Goal: Task Accomplishment & Management: Use online tool/utility

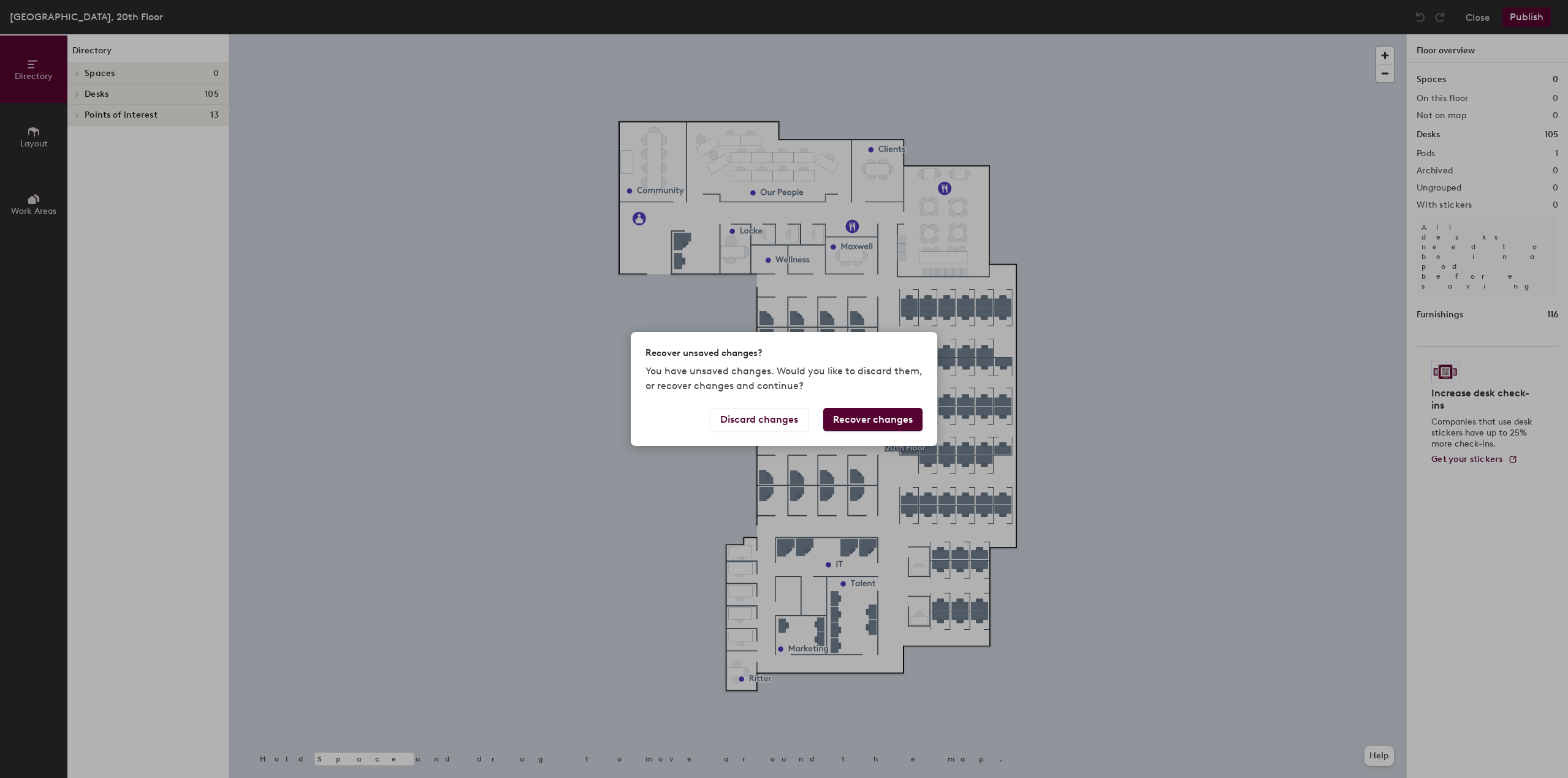
click at [876, 412] on button "Recover changes" at bounding box center [873, 419] width 99 height 24
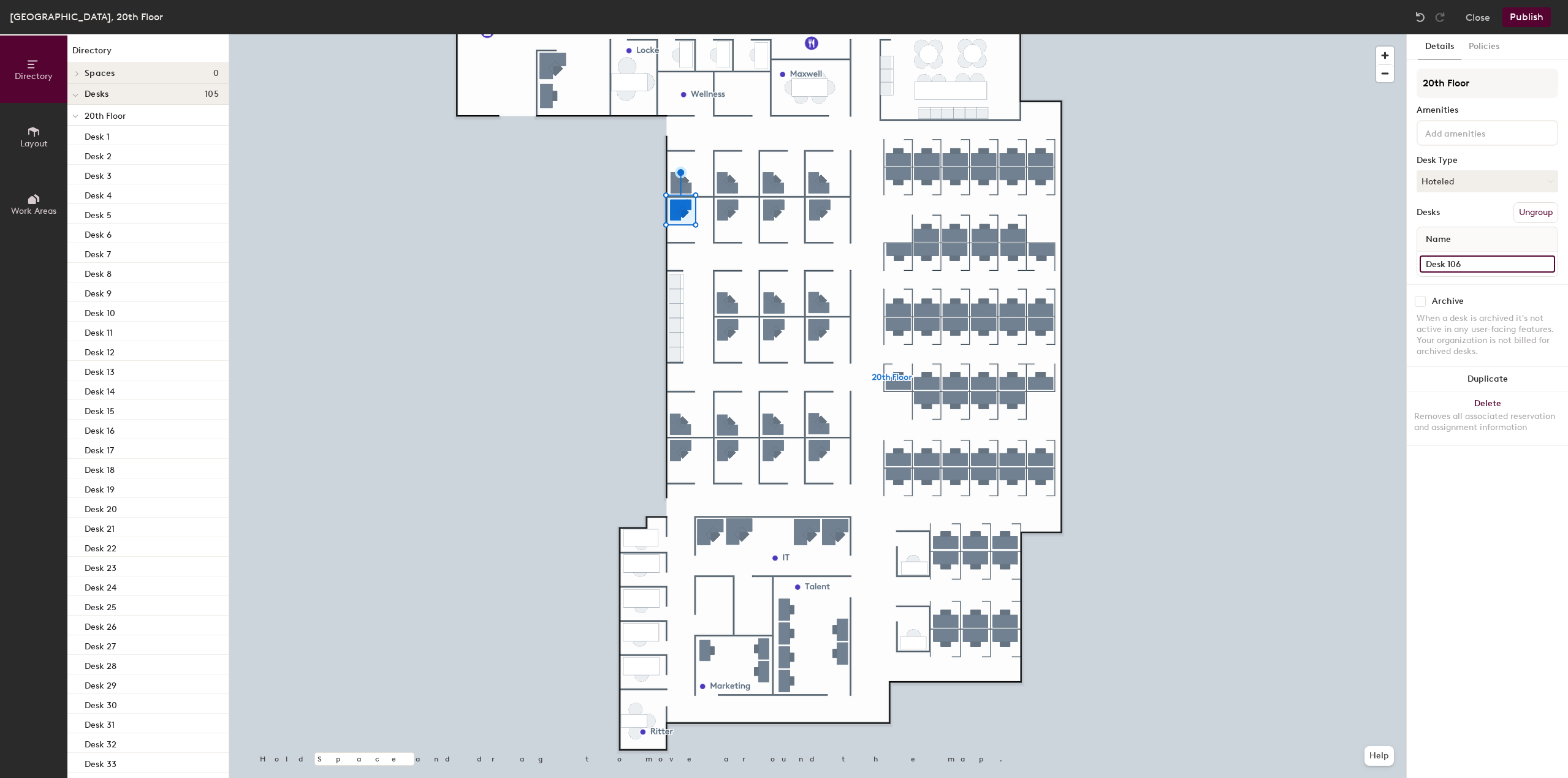
click at [1474, 265] on input "Desk 106" at bounding box center [1487, 263] width 136 height 17
type input "Desk 96"
click at [1488, 267] on input "Desk 96" at bounding box center [1487, 263] width 136 height 17
click at [1481, 263] on input "Desk 96" at bounding box center [1487, 263] width 136 height 17
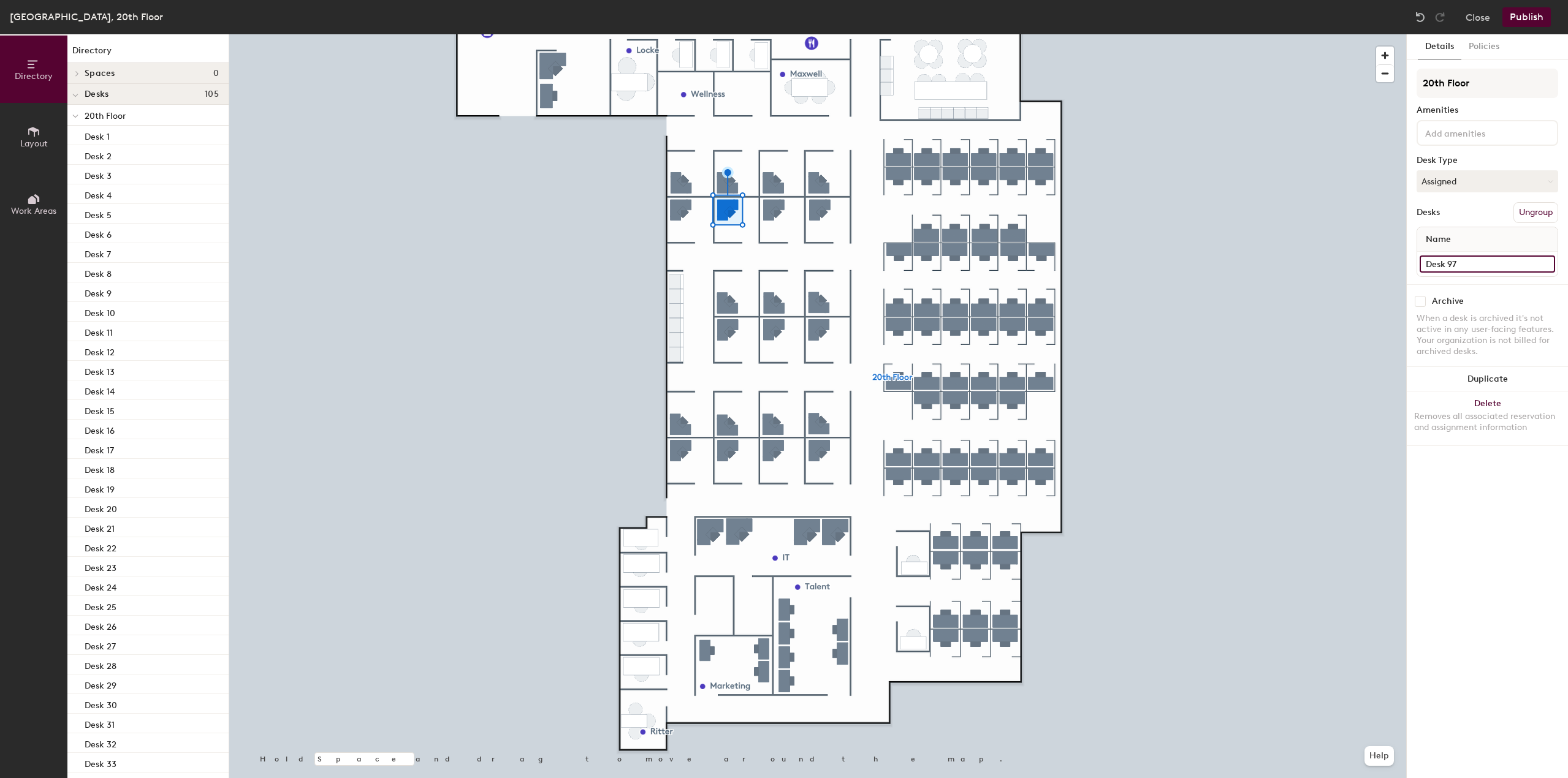
type input "Desk 97"
click at [763, 34] on div at bounding box center [817, 34] width 1177 height 0
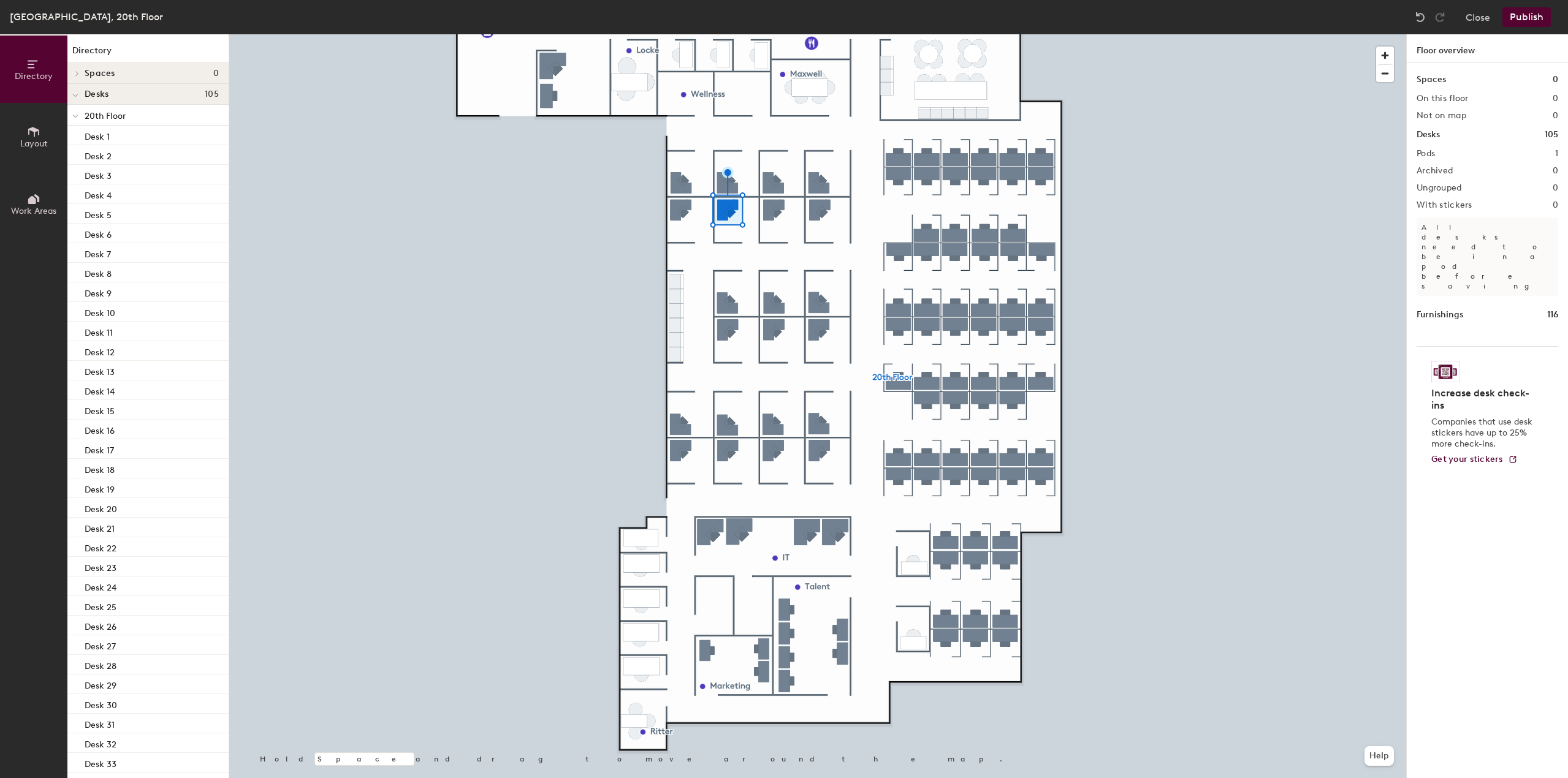
click at [767, 34] on div at bounding box center [817, 34] width 1177 height 0
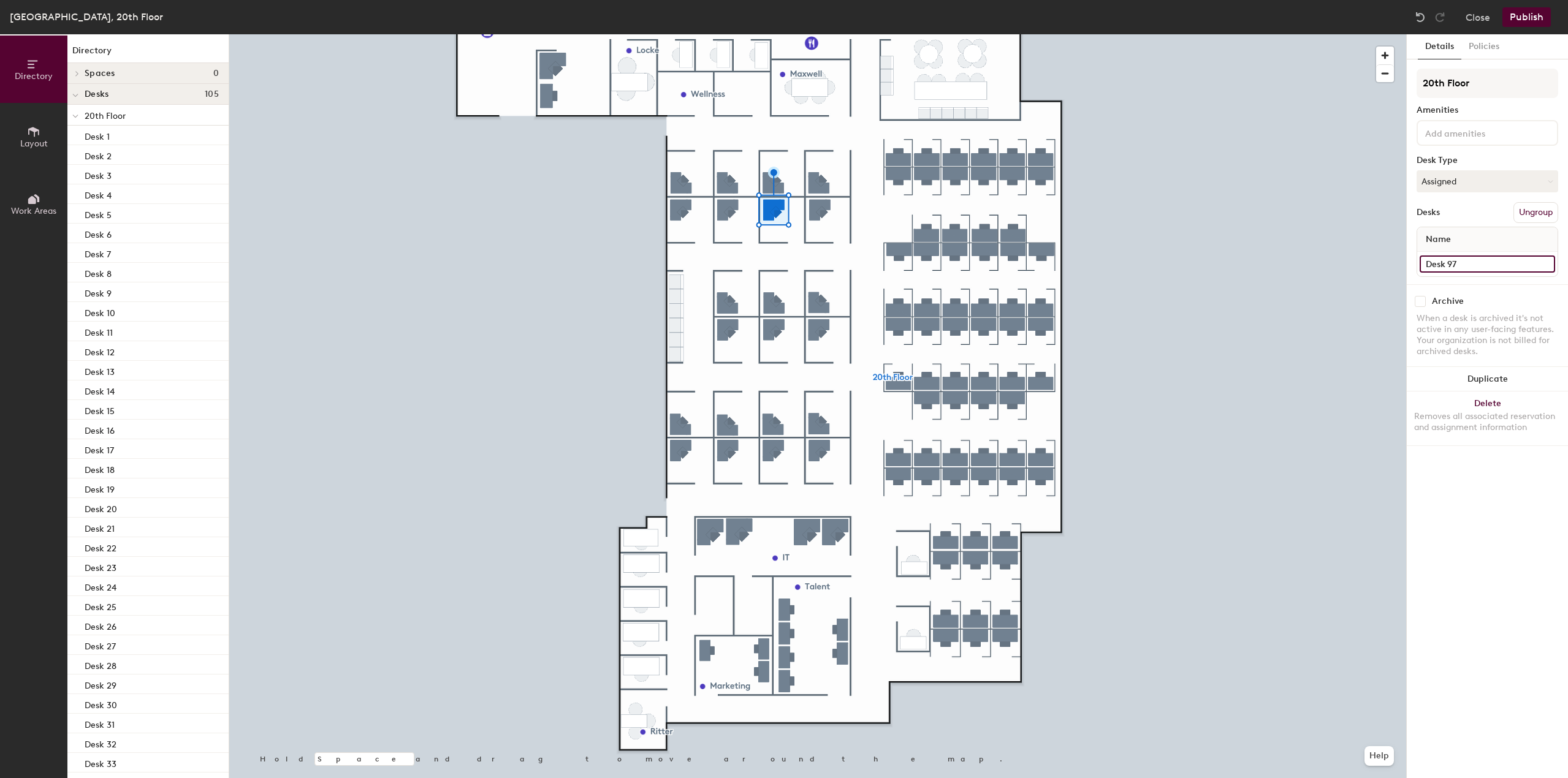
click at [1479, 263] on input "Desk 97" at bounding box center [1487, 263] width 136 height 17
click at [1476, 263] on input "Desk 97" at bounding box center [1487, 263] width 136 height 17
type input "Desk 98"
click at [1489, 258] on input "Desk 98" at bounding box center [1487, 263] width 136 height 17
type input "Desk 99"
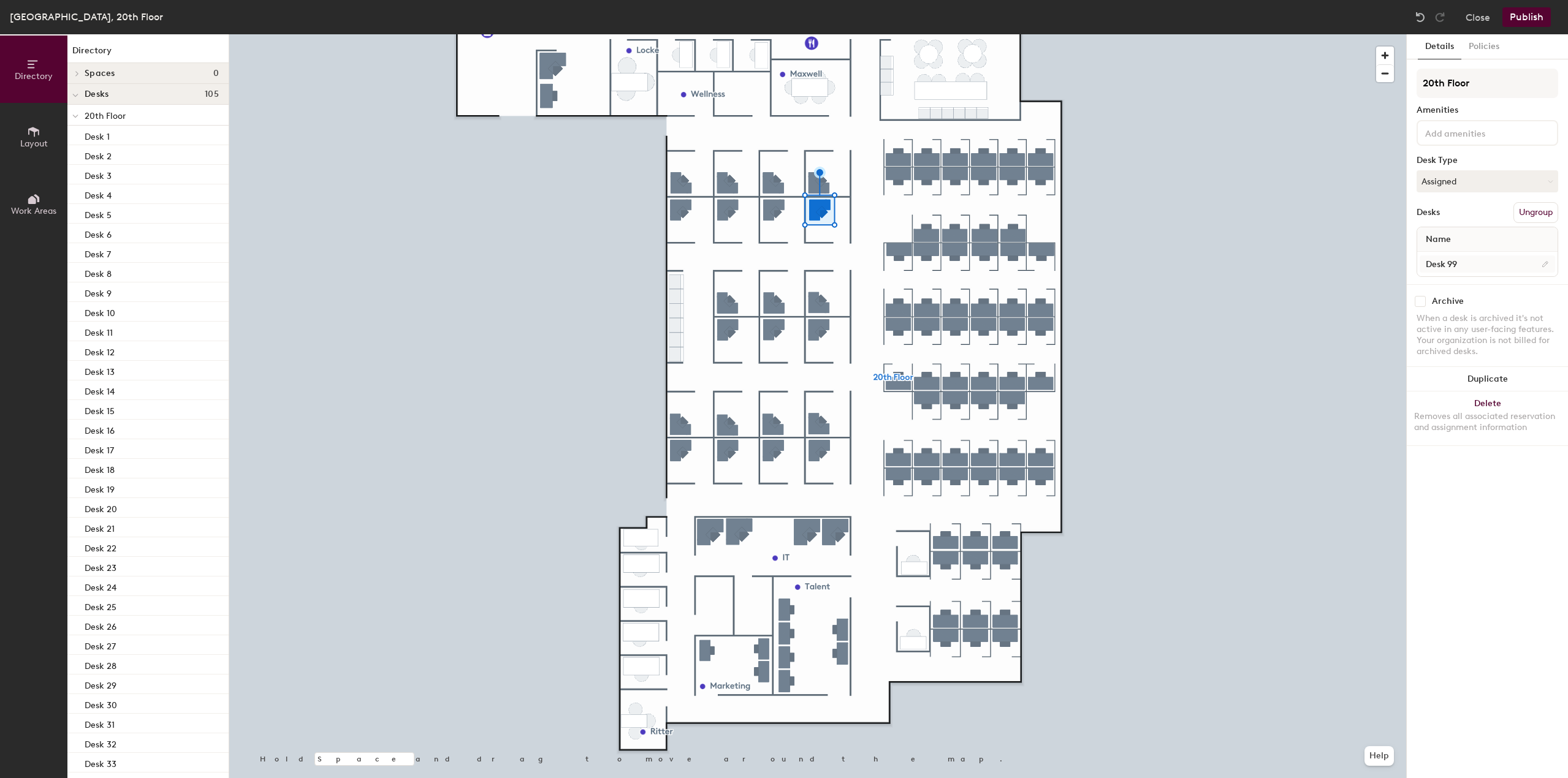
click at [839, 34] on div at bounding box center [817, 34] width 1177 height 0
click at [1489, 254] on div "Desk 99" at bounding box center [1487, 264] width 141 height 24
click at [1489, 255] on div "Desk 99" at bounding box center [1487, 264] width 141 height 24
click at [1478, 263] on input "Desk 99" at bounding box center [1487, 263] width 136 height 17
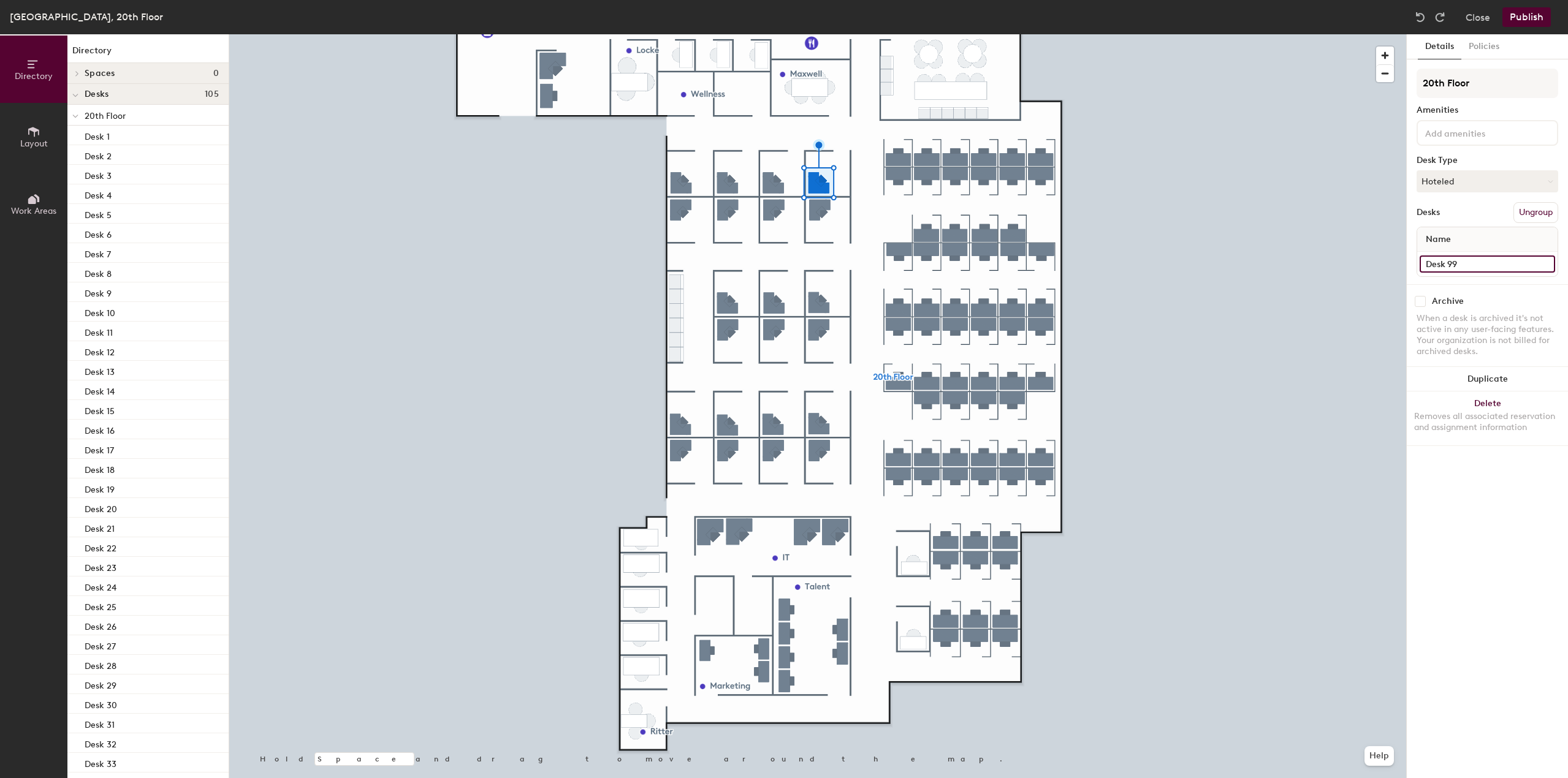
click at [1478, 263] on input "Desk 99" at bounding box center [1487, 263] width 136 height 17
click at [1477, 267] on input "Desk 99" at bounding box center [1487, 263] width 136 height 17
type input "Desk 100"
click at [1469, 257] on input "Desk 100" at bounding box center [1487, 263] width 136 height 17
click at [1474, 262] on input "Desk 100" at bounding box center [1487, 263] width 136 height 17
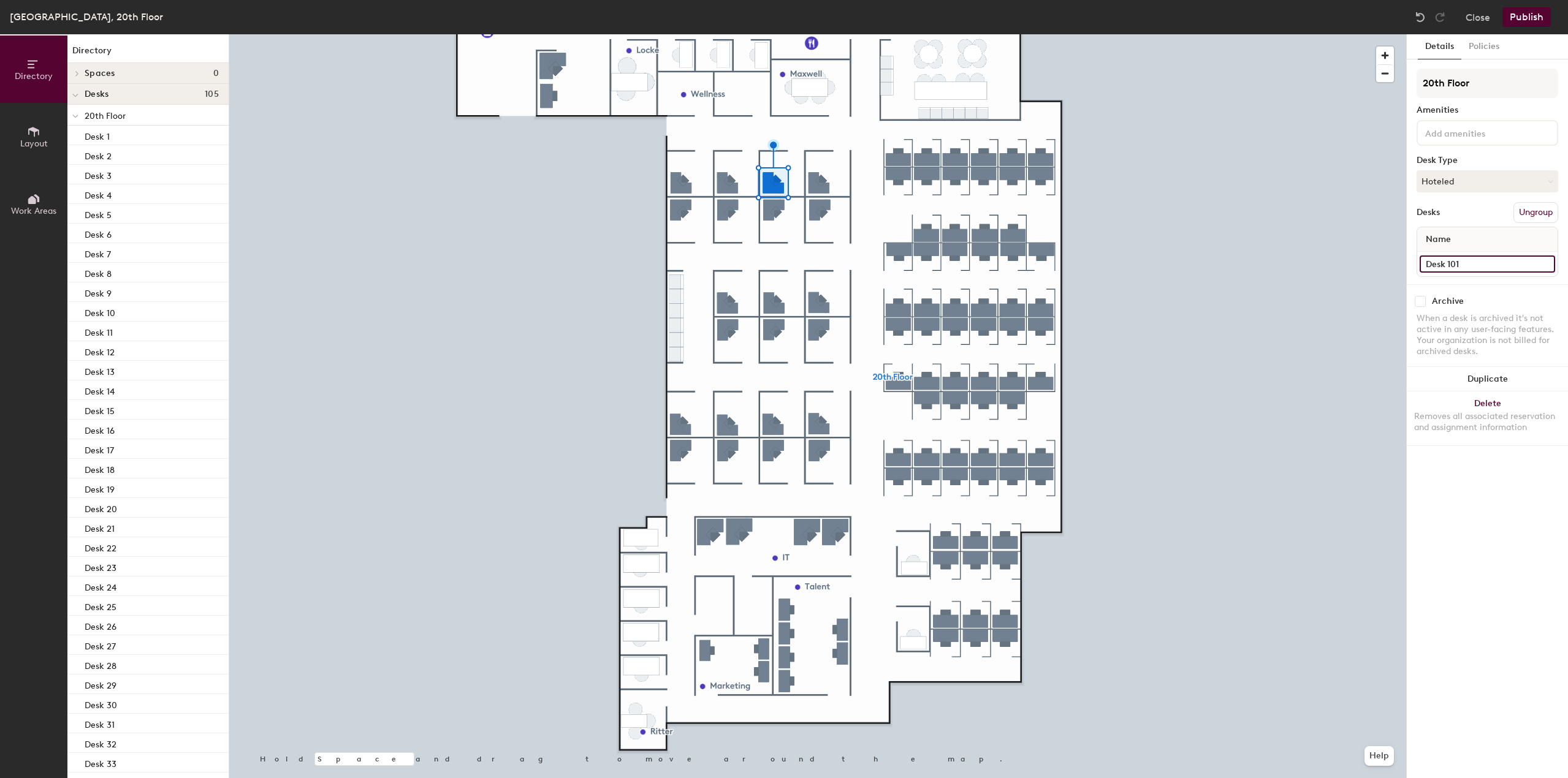
type input "Desk 101"
click at [1479, 255] on div "Desk 101" at bounding box center [1487, 264] width 141 height 24
type input "Desk 102"
click at [688, 34] on div at bounding box center [817, 34] width 1177 height 0
click at [1502, 259] on input "Desk 102" at bounding box center [1487, 263] width 136 height 17
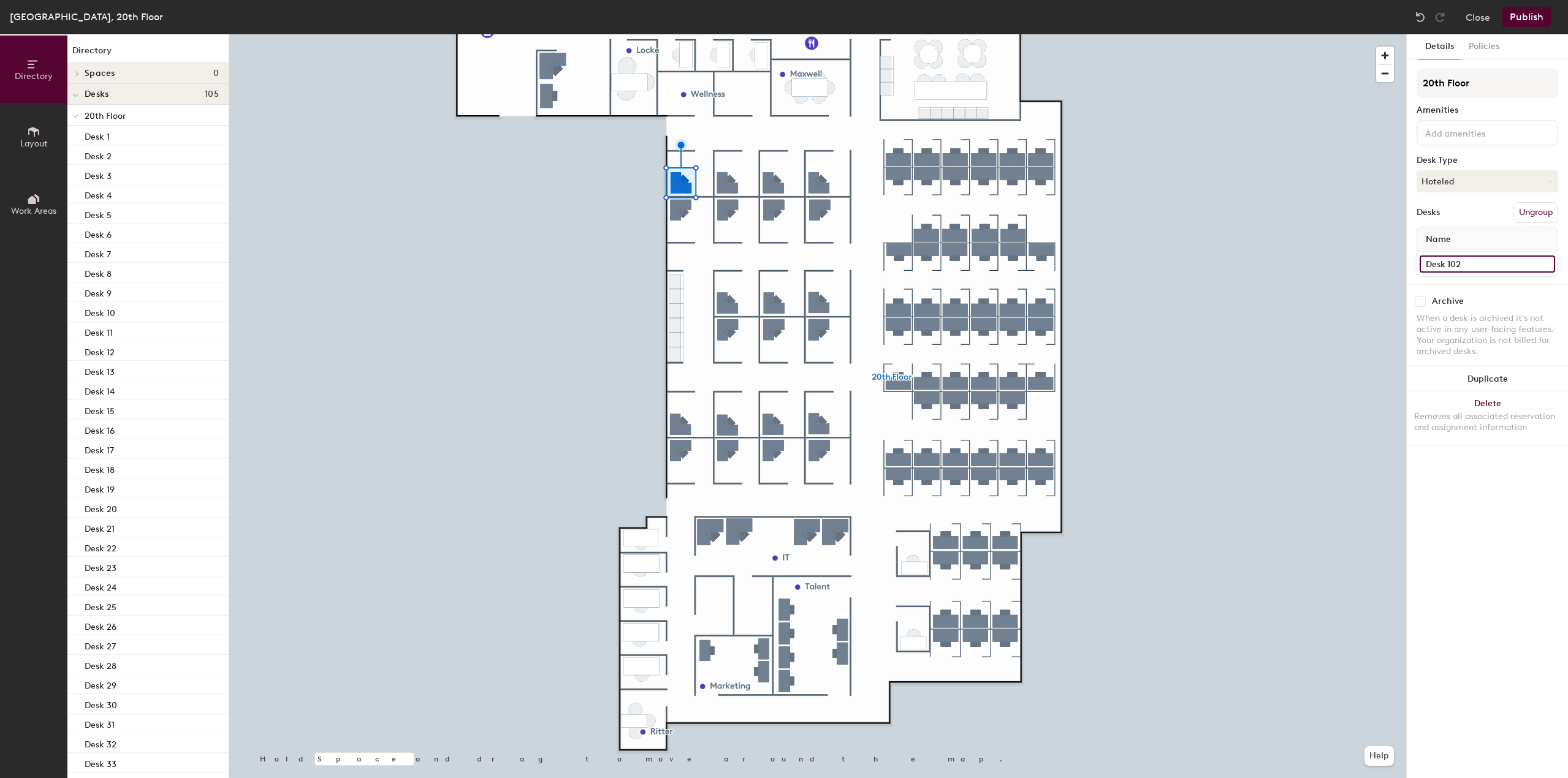
click at [1492, 262] on input "Desk 102" at bounding box center [1487, 263] width 136 height 17
type input "Desk 103"
click at [1488, 266] on input "Desk 104" at bounding box center [1487, 263] width 136 height 17
click at [1487, 263] on input "Desk 104" at bounding box center [1487, 263] width 136 height 17
type input "Desk 104"
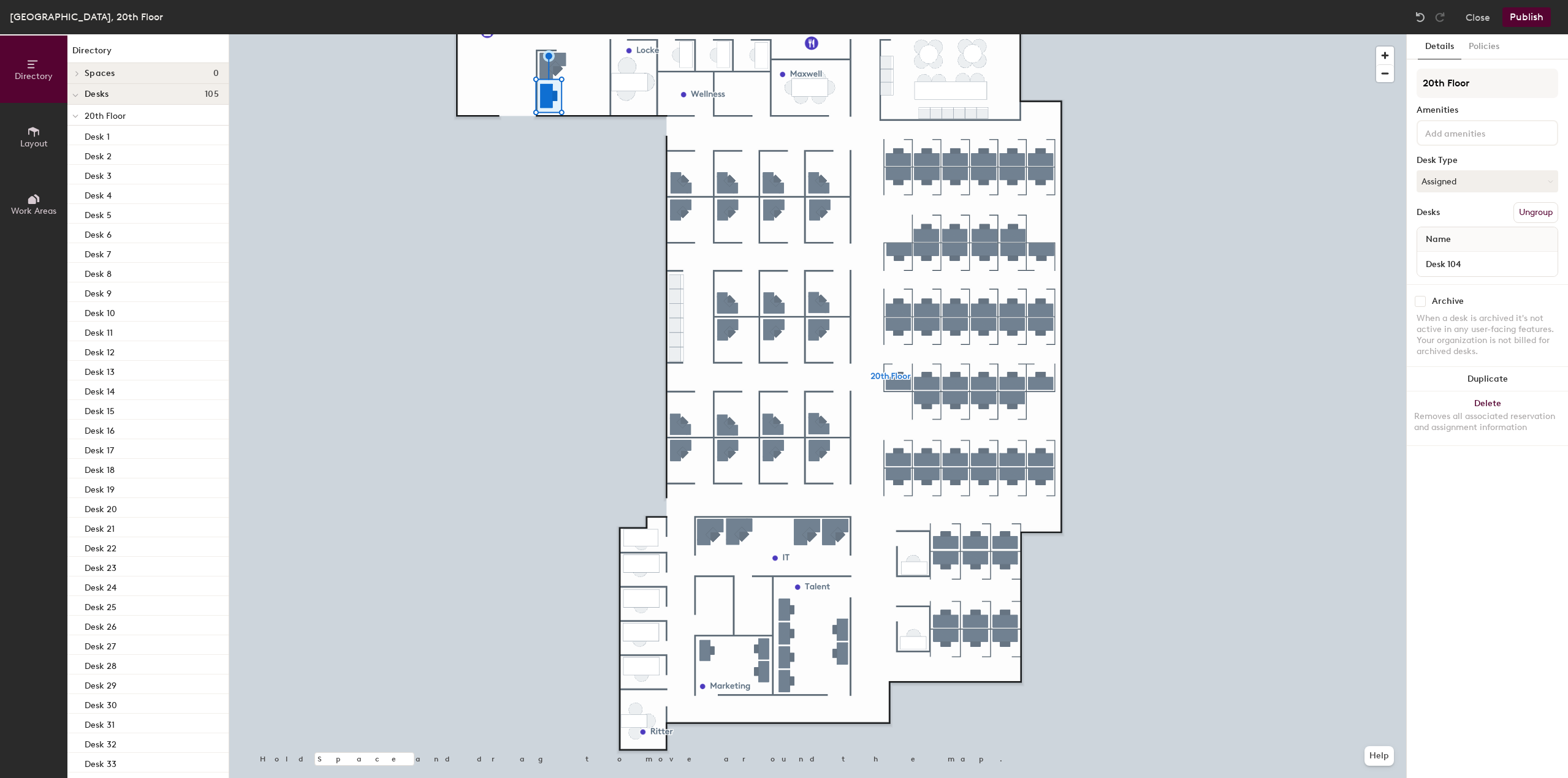
click at [564, 34] on div at bounding box center [817, 34] width 1177 height 0
click at [1484, 266] on input "Desk 105" at bounding box center [1487, 263] width 136 height 17
click at [1481, 264] on input "Desk 105" at bounding box center [1487, 263] width 136 height 17
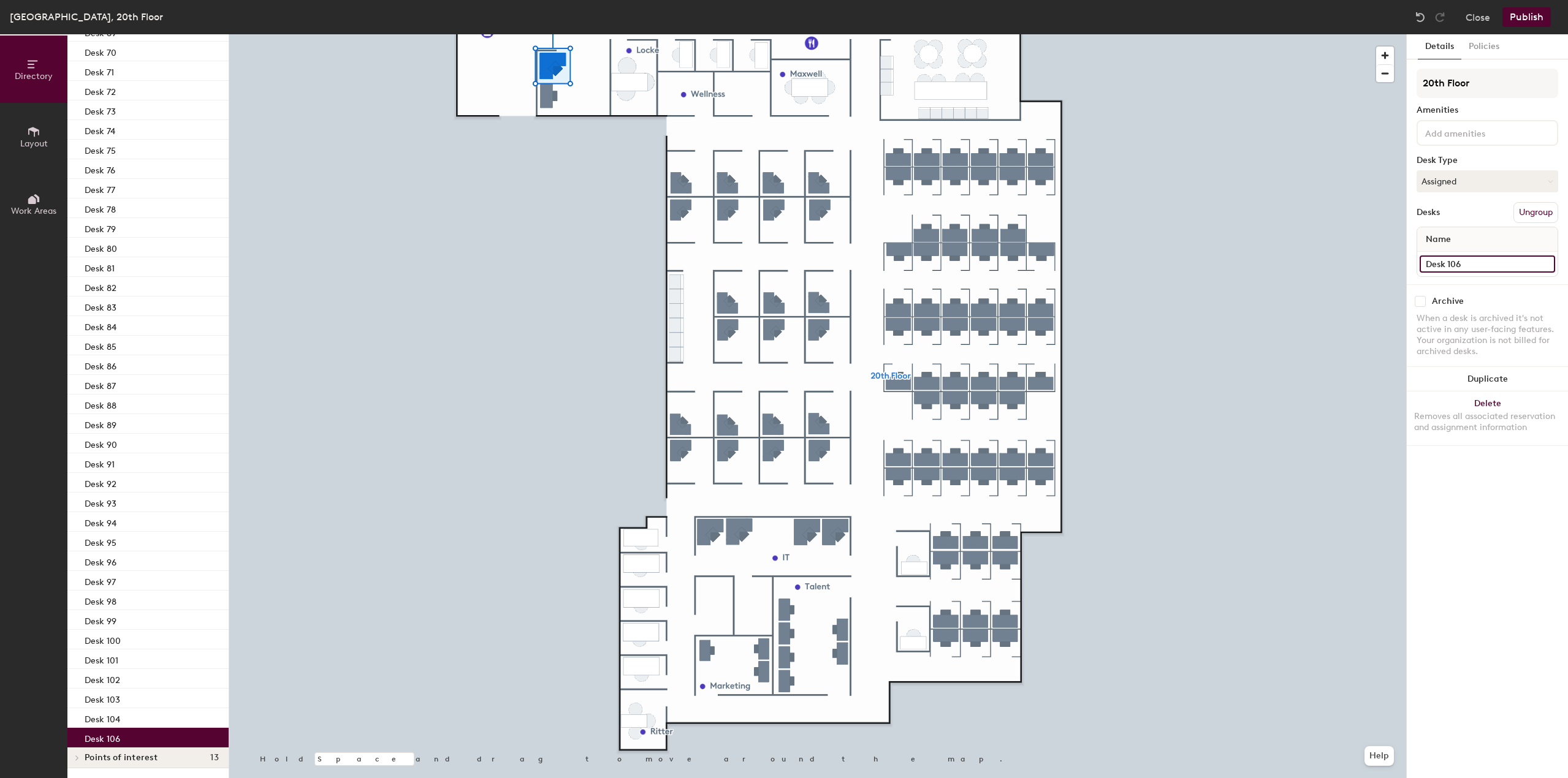
type input "Desk 106"
click at [1513, 254] on div "Desk 106" at bounding box center [1487, 264] width 141 height 24
click at [1493, 263] on input "Desk 106" at bounding box center [1487, 263] width 136 height 17
click at [1491, 263] on input "Desk 106" at bounding box center [1487, 263] width 136 height 17
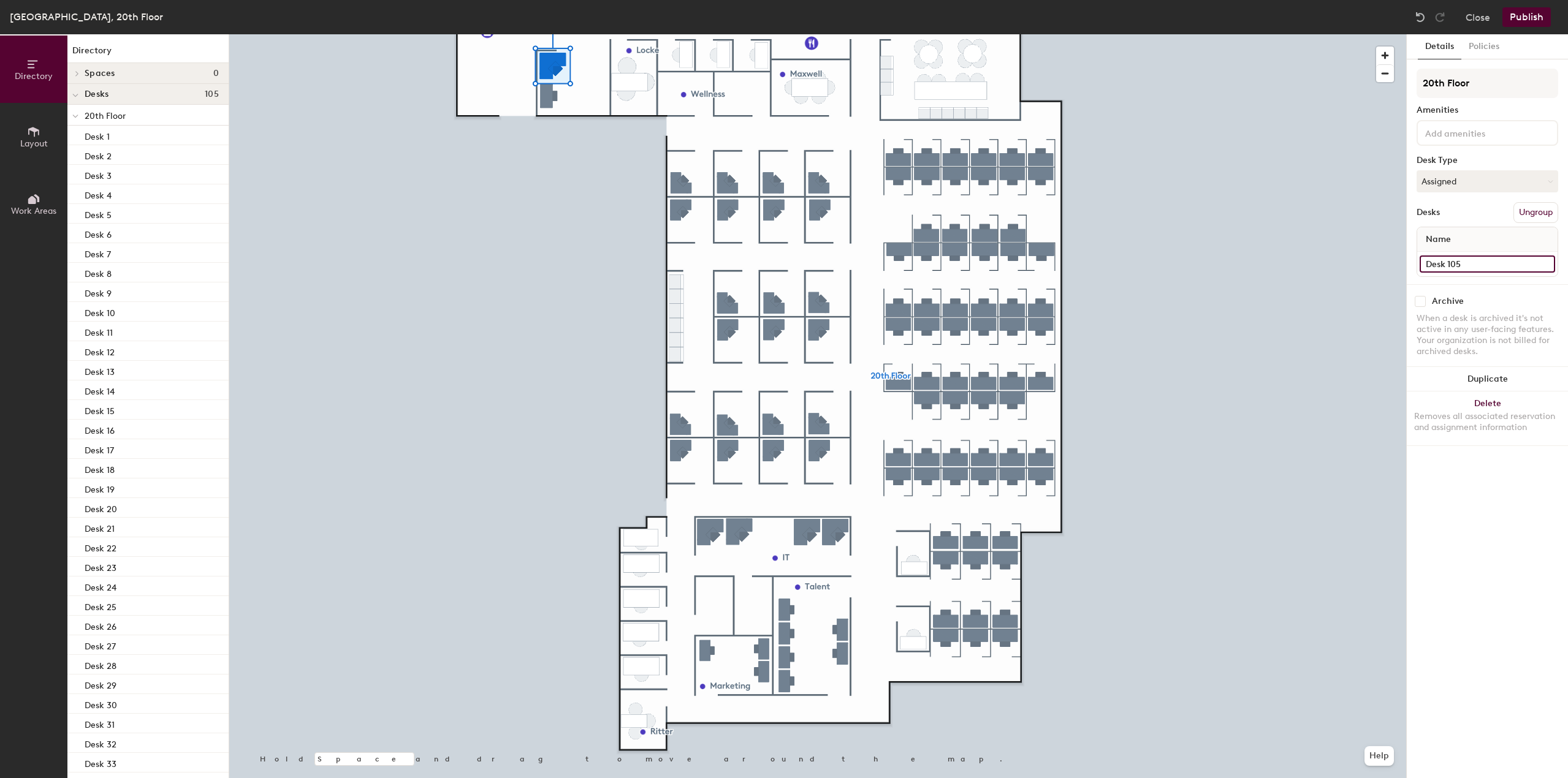
type input "Desk 105"
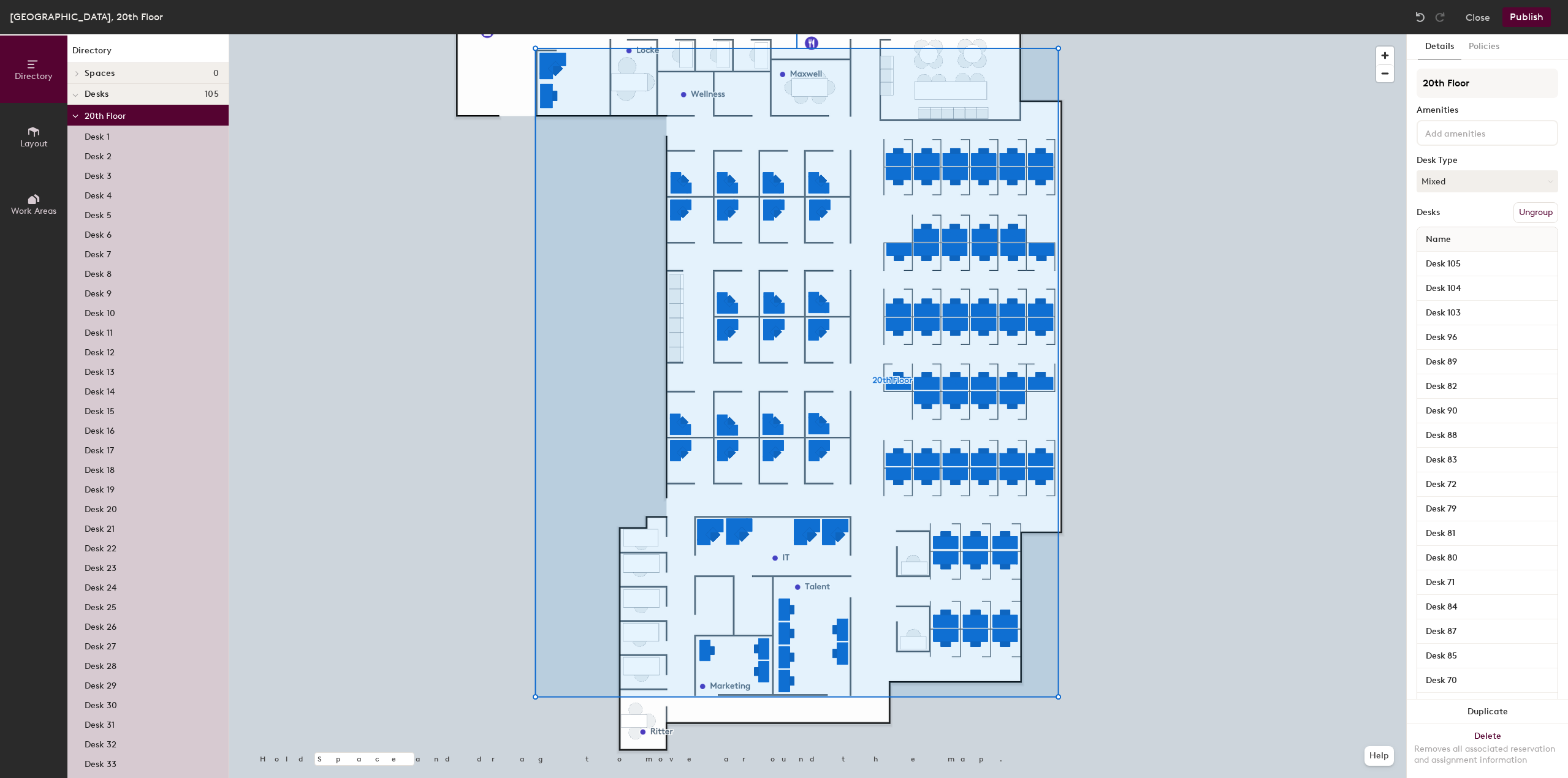
click at [165, 515] on div "Desk 20" at bounding box center [148, 508] width 161 height 20
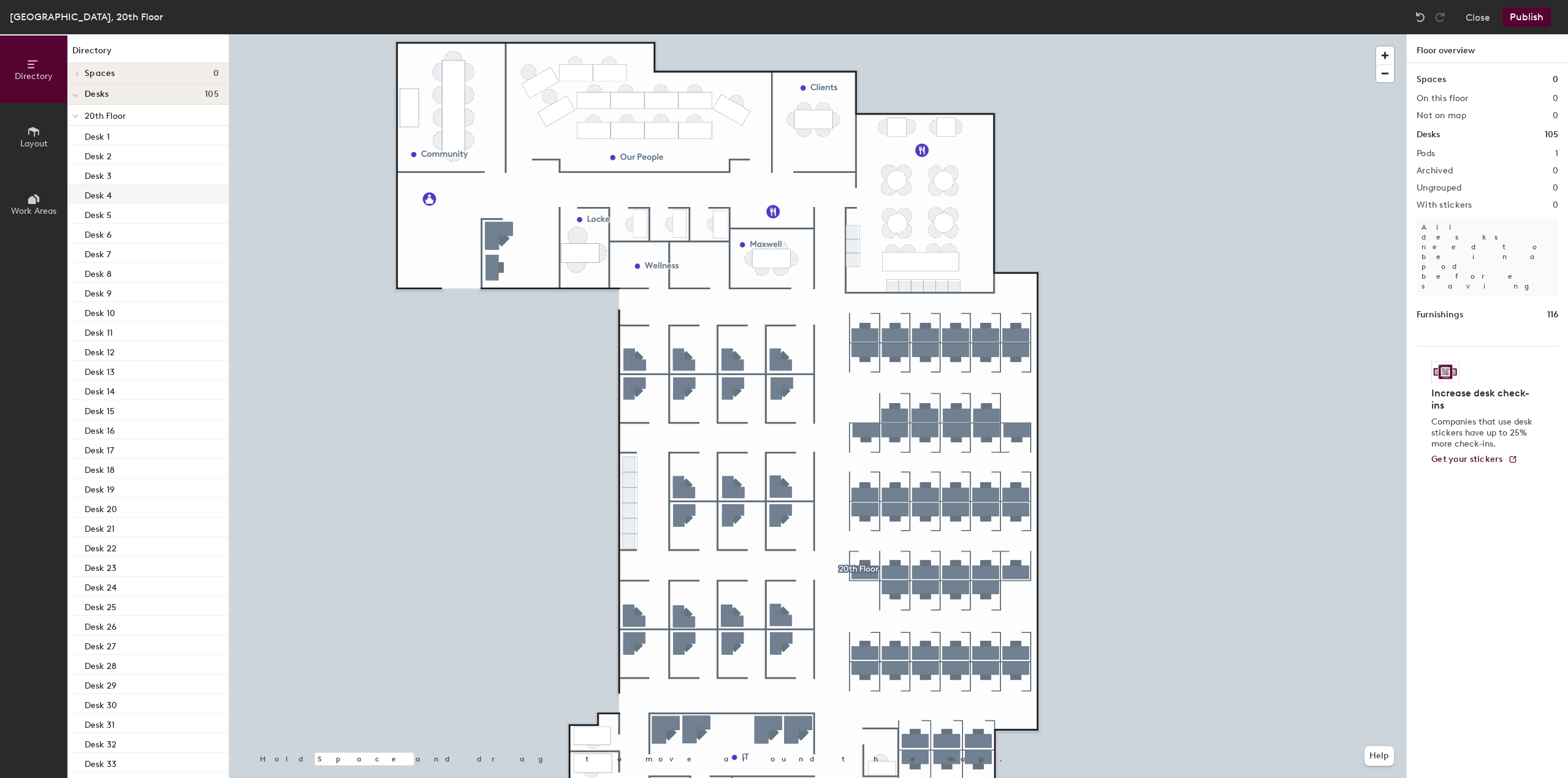
click at [638, 34] on div at bounding box center [817, 34] width 1177 height 0
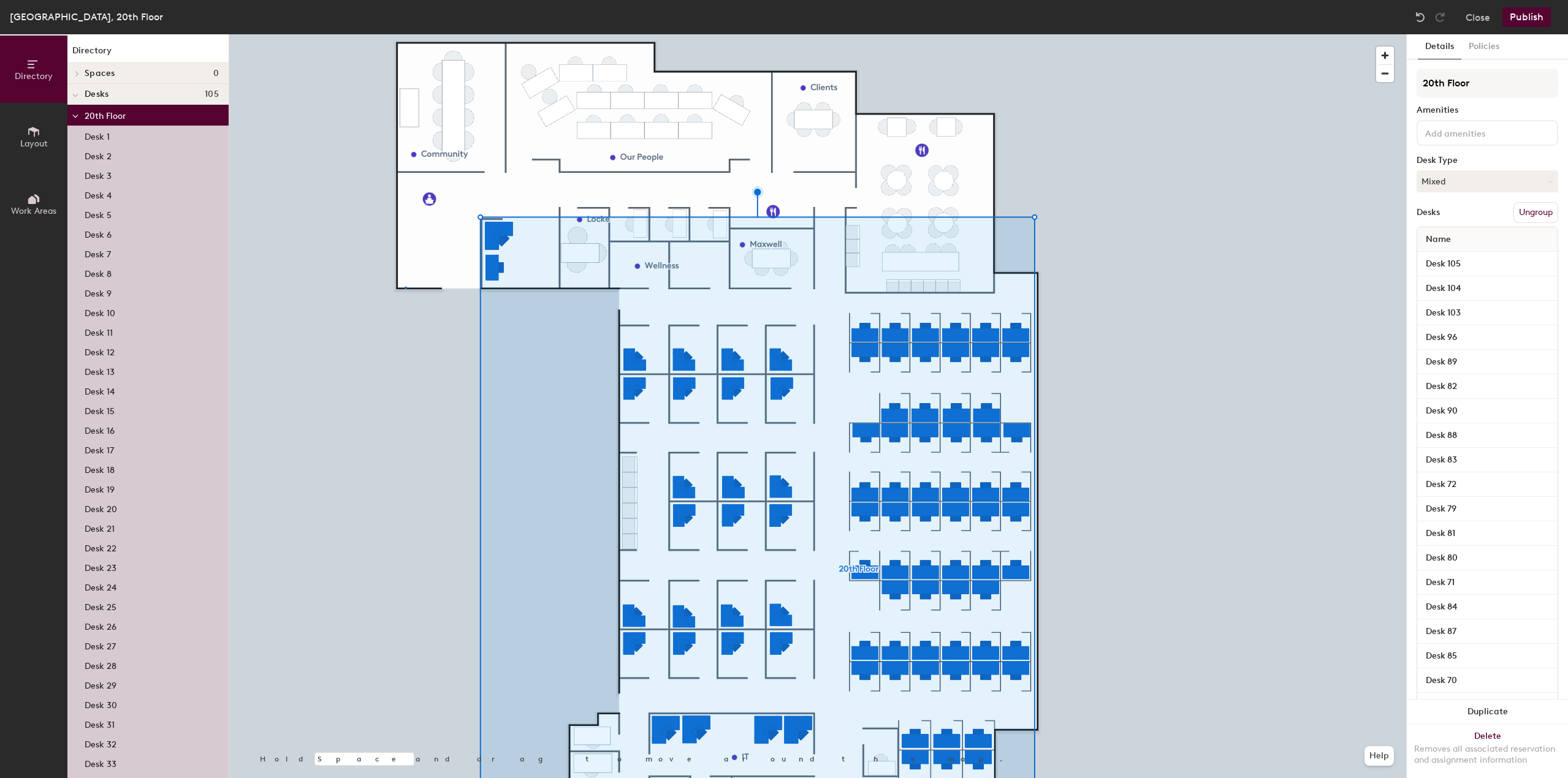
click at [405, 34] on div at bounding box center [817, 34] width 1177 height 0
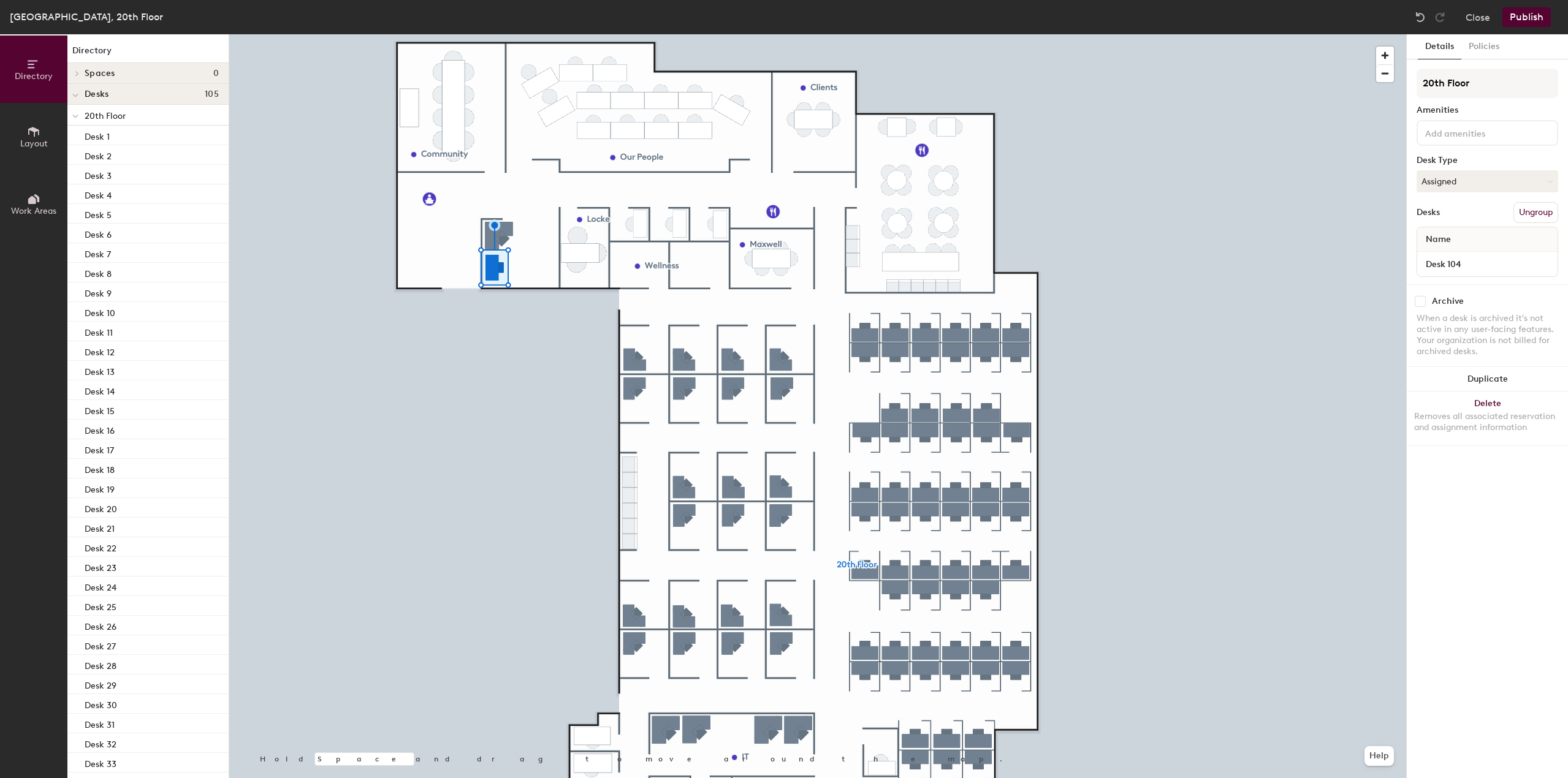
click at [1522, 24] on button "Publish" at bounding box center [1527, 17] width 49 height 20
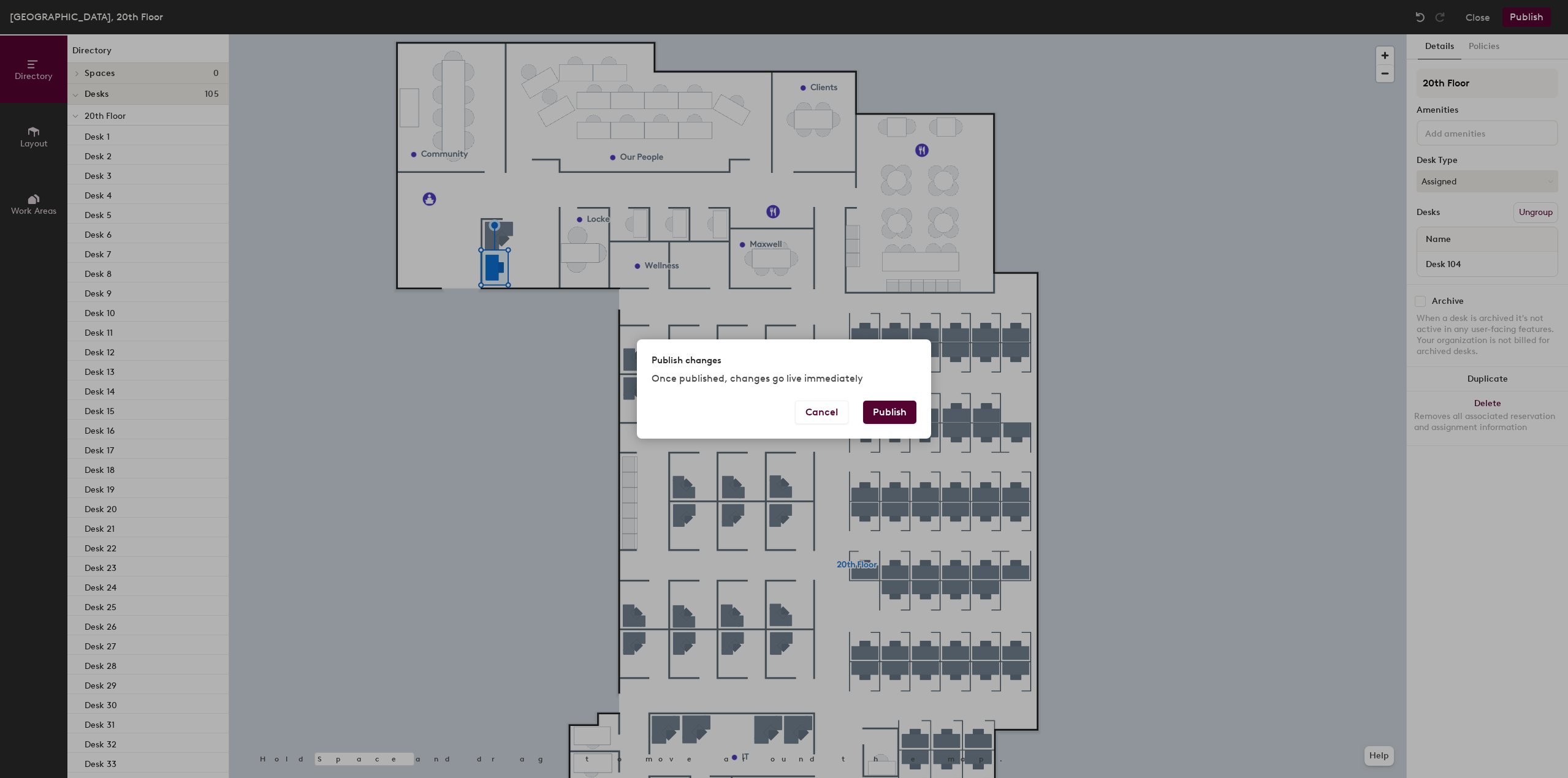
click at [882, 416] on button "Publish" at bounding box center [890, 412] width 54 height 24
